Goal: Find specific page/section: Find specific page/section

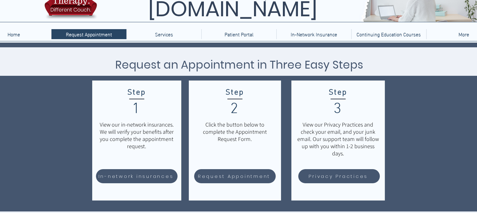
scroll to position [35, 0]
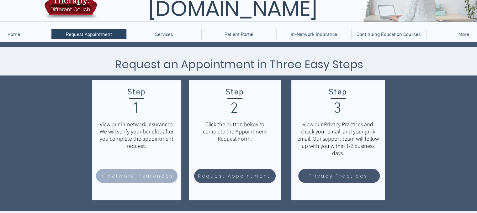
click at [118, 176] on span "In-network insurances" at bounding box center [135, 175] width 75 height 7
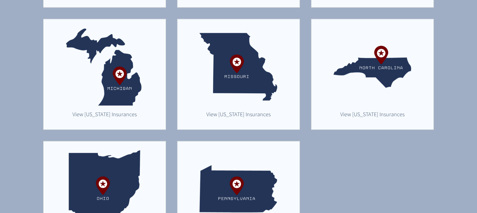
scroll to position [415, 0]
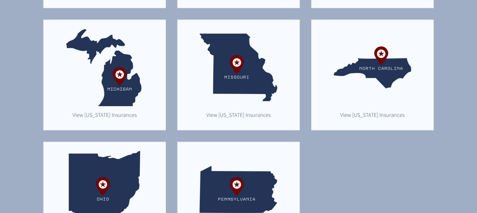
click at [92, 55] on img "main content" at bounding box center [105, 68] width 78 height 78
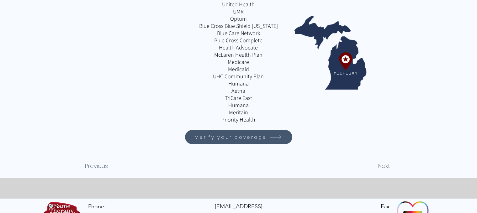
scroll to position [124, 0]
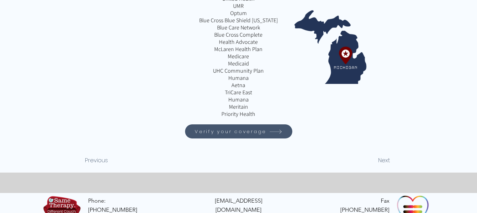
click at [218, 135] on span "Verify your coverage" at bounding box center [231, 131] width 72 height 7
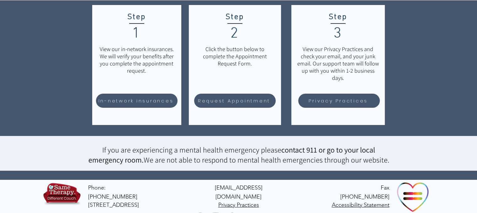
scroll to position [113, 0]
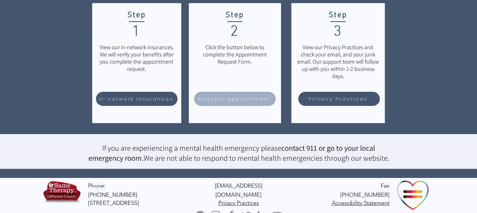
click at [227, 100] on span "Request Appointment" at bounding box center [234, 98] width 72 height 7
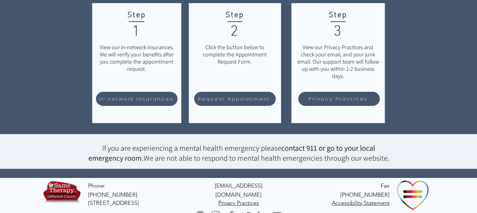
scroll to position [0, 0]
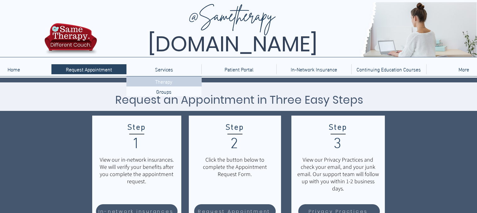
click at [167, 81] on p "Therapy" at bounding box center [164, 81] width 22 height 10
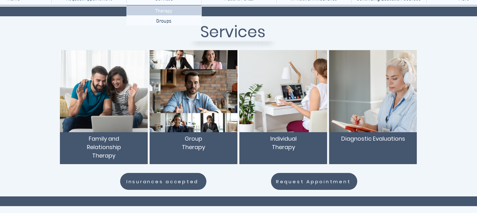
scroll to position [80, 0]
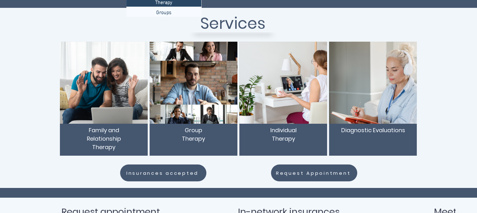
click at [285, 138] on span "Individual Therapy" at bounding box center [283, 134] width 26 height 16
click at [282, 103] on img "main content" at bounding box center [283, 83] width 88 height 82
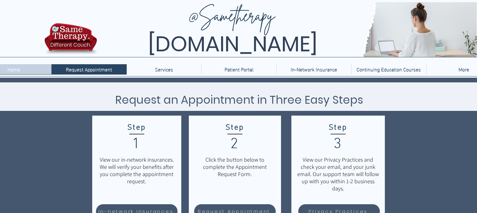
click at [21, 69] on p "Home" at bounding box center [13, 69] width 19 height 10
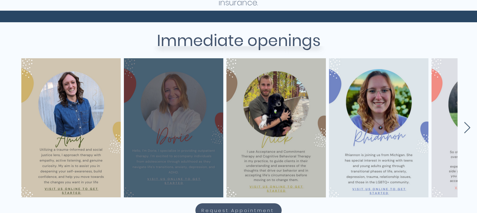
scroll to position [247, 0]
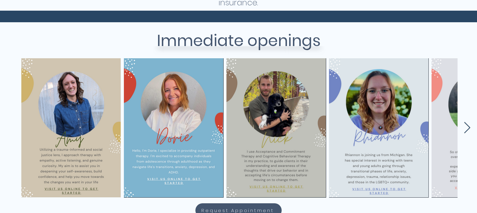
click at [468, 125] on icon "Next Item" at bounding box center [467, 127] width 6 height 11
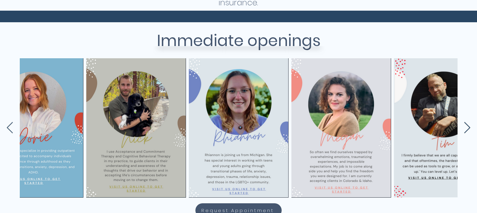
click at [468, 125] on icon "Next Item" at bounding box center [467, 127] width 6 height 11
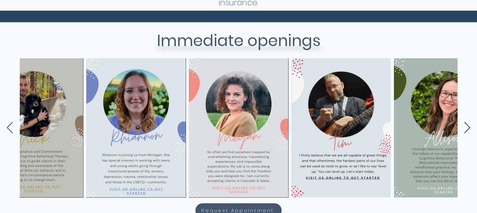
click at [468, 125] on icon "Next Item" at bounding box center [467, 127] width 6 height 11
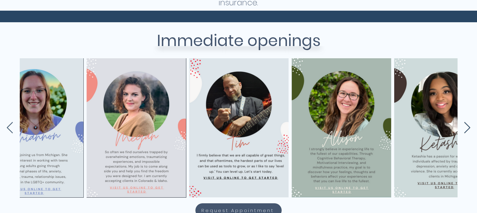
click at [468, 125] on icon "Next Item" at bounding box center [467, 127] width 6 height 11
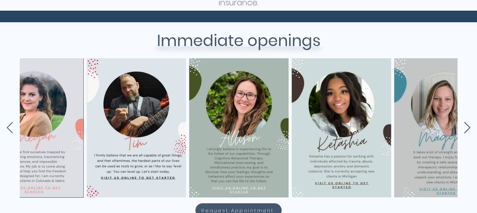
scroll to position [0, 448]
click at [468, 125] on icon "Next Item" at bounding box center [467, 127] width 6 height 11
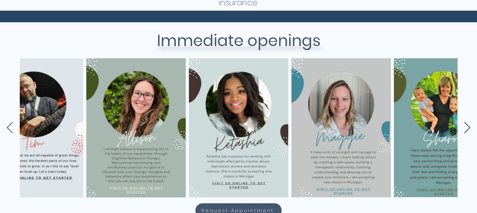
click at [468, 125] on icon "Next Item" at bounding box center [467, 127] width 6 height 11
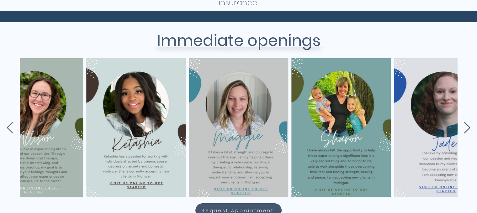
click at [468, 125] on icon "Next Item" at bounding box center [467, 127] width 6 height 11
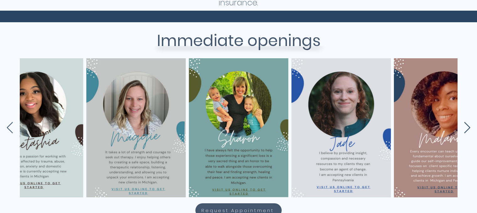
click at [468, 125] on icon "Next Item" at bounding box center [467, 127] width 6 height 11
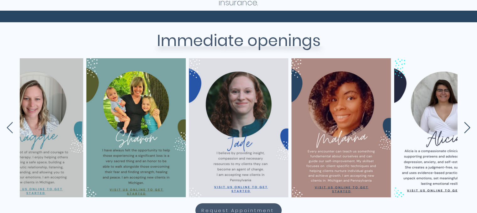
click at [468, 125] on icon "Next Item" at bounding box center [467, 127] width 6 height 11
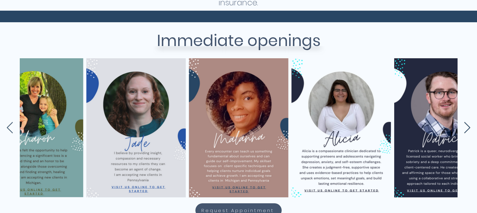
scroll to position [0, 960]
click at [468, 125] on icon "Next Item" at bounding box center [467, 127] width 6 height 11
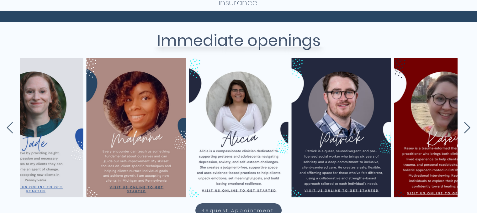
click at [468, 126] on icon "Next Item" at bounding box center [466, 128] width 7 height 12
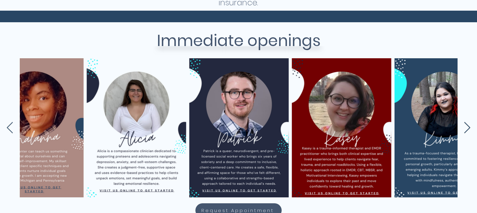
click at [468, 126] on icon "Next Item" at bounding box center [466, 128] width 7 height 12
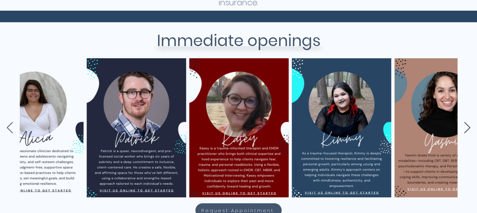
scroll to position [0, 1268]
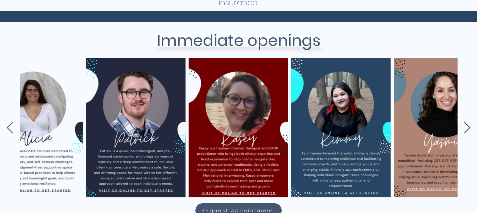
click at [468, 126] on icon "Next Item" at bounding box center [466, 128] width 7 height 12
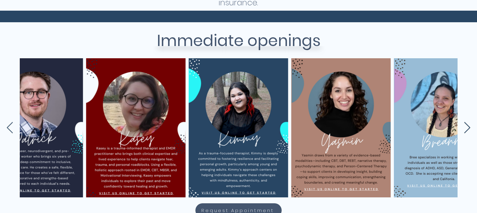
click at [468, 126] on icon "Next Item" at bounding box center [466, 128] width 7 height 12
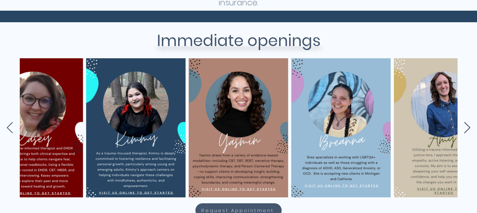
click at [468, 126] on icon "Next Item" at bounding box center [466, 128] width 7 height 12
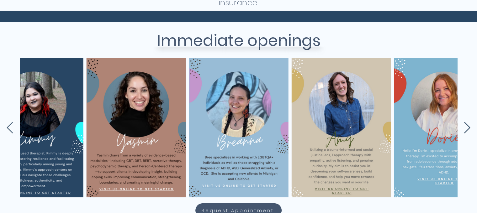
click at [468, 126] on icon "Next Item" at bounding box center [466, 128] width 7 height 12
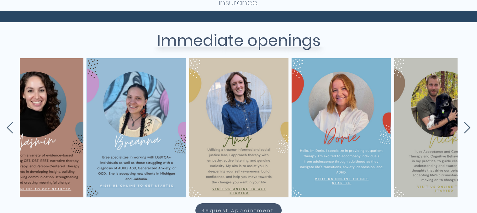
scroll to position [0, 1678]
click at [468, 126] on icon "Next Item" at bounding box center [466, 128] width 7 height 12
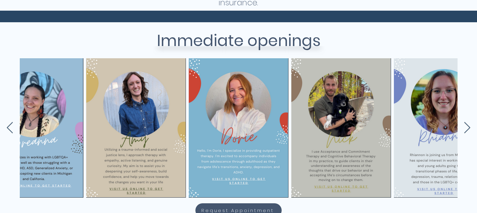
click at [5, 132] on div "main content" at bounding box center [236, 126] width 477 height 139
click at [9, 131] on icon "Previous Item" at bounding box center [9, 128] width 7 height 12
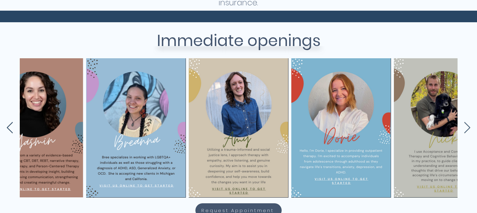
scroll to position [0, 1678]
click at [9, 128] on icon "Previous Item" at bounding box center [9, 128] width 7 height 12
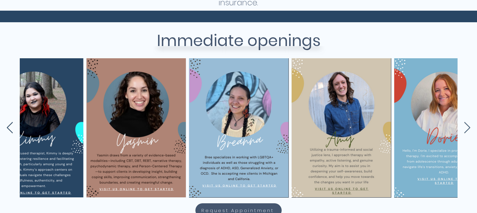
click at [9, 128] on icon "Previous Item" at bounding box center [9, 128] width 7 height 12
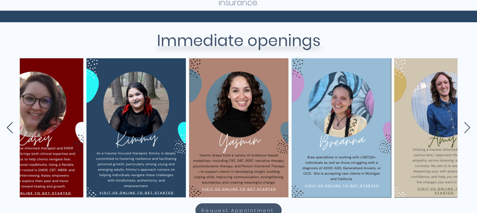
scroll to position [0, 1473]
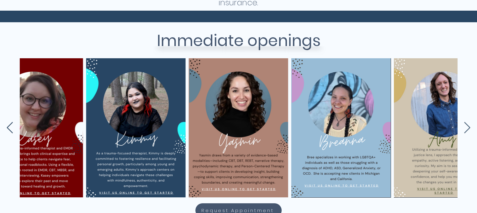
click at [9, 128] on icon "Previous Item" at bounding box center [9, 128] width 7 height 12
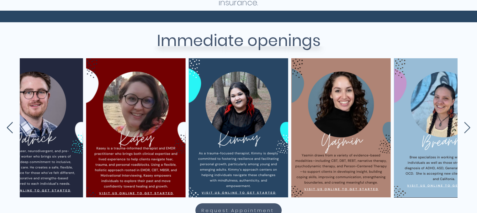
scroll to position [0, 1370]
click at [9, 127] on icon "Previous Item" at bounding box center [9, 128] width 7 height 12
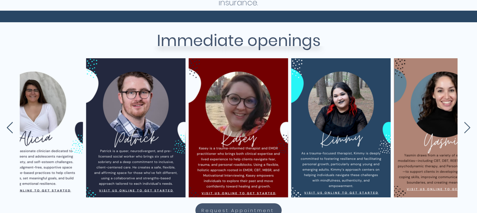
click at [9, 127] on icon "Previous Item" at bounding box center [9, 128] width 7 height 12
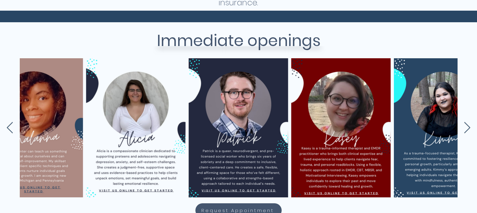
scroll to position [0, 1165]
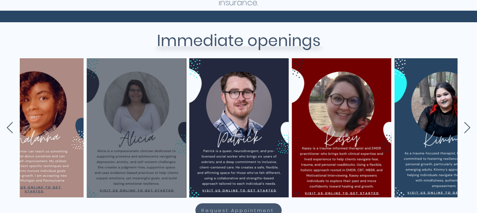
click at [132, 143] on div "main content" at bounding box center [136, 128] width 81 height 120
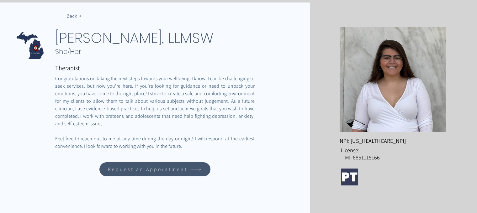
scroll to position [83, 0]
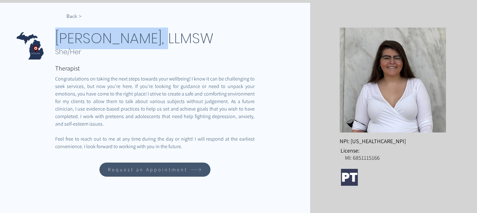
drag, startPoint x: 56, startPoint y: 44, endPoint x: 151, endPoint y: 34, distance: 95.5
click at [151, 34] on span "[PERSON_NAME], LLMSW" at bounding box center [134, 38] width 158 height 20
copy span "[PERSON_NAME]"
